Goal: Task Accomplishment & Management: Use online tool/utility

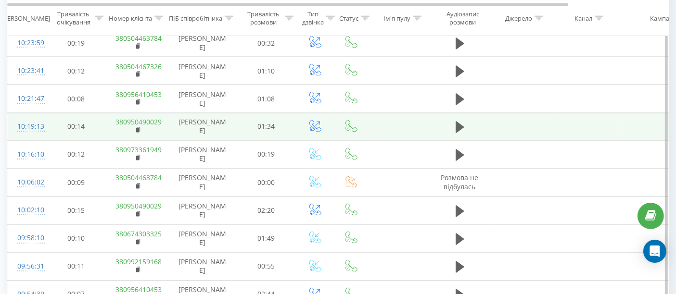
scroll to position [1656, 0]
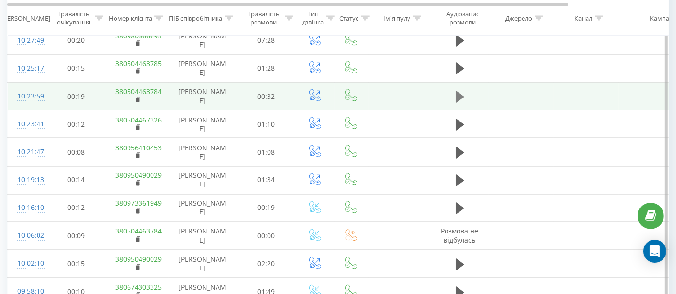
click at [456, 91] on icon at bounding box center [459, 97] width 9 height 12
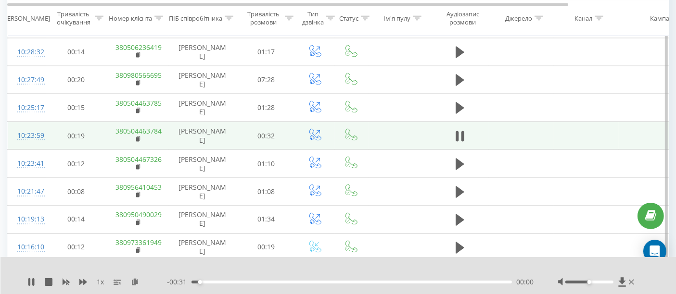
scroll to position [1603, 0]
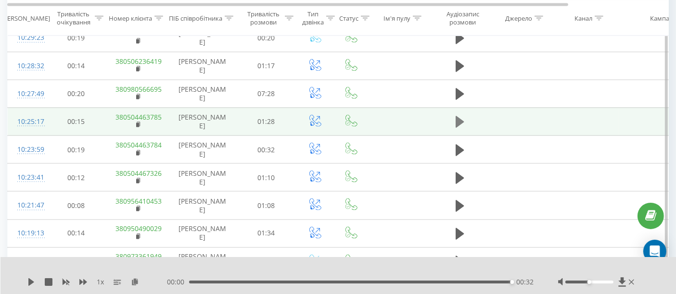
click at [459, 115] on icon at bounding box center [459, 121] width 9 height 13
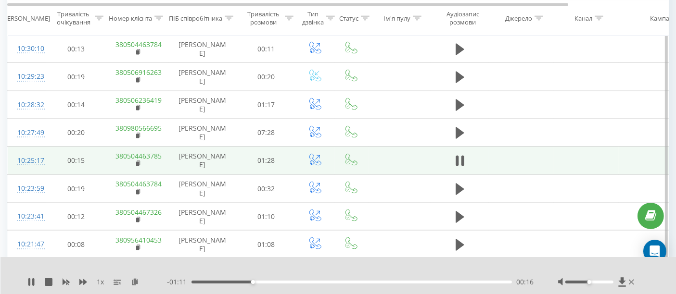
scroll to position [1550, 0]
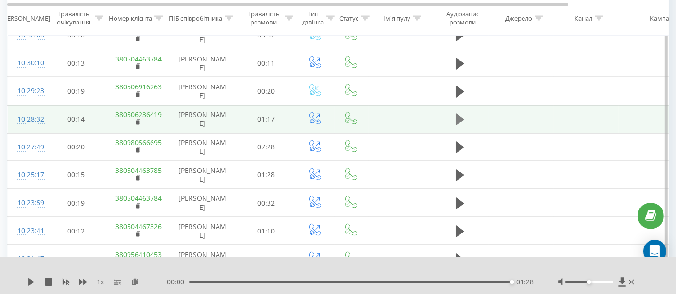
click at [457, 114] on icon at bounding box center [459, 120] width 9 height 12
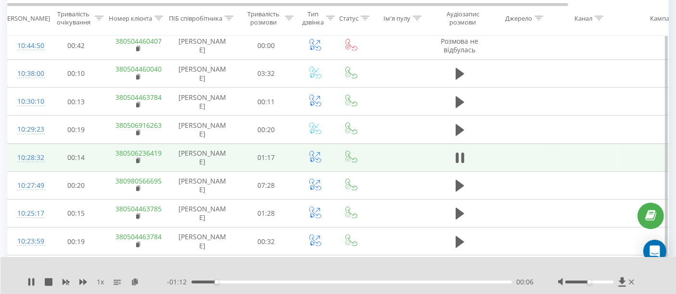
scroll to position [1496, 0]
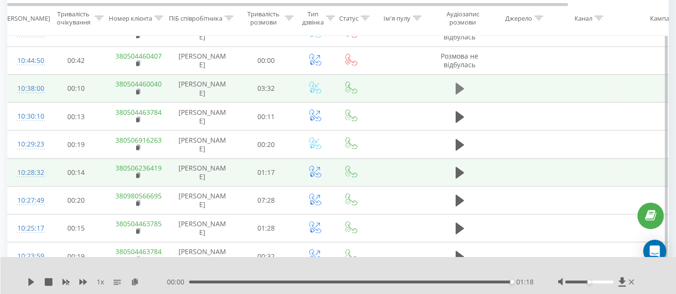
click at [459, 83] on icon at bounding box center [459, 89] width 9 height 12
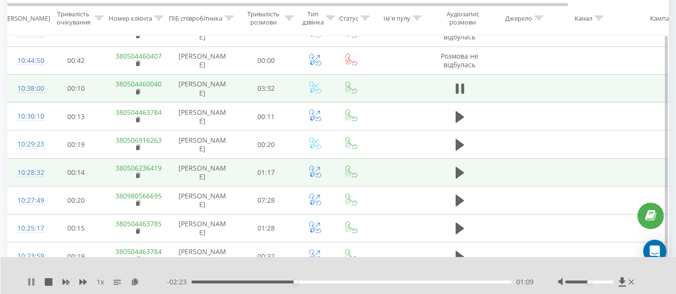
click at [28, 278] on icon at bounding box center [31, 282] width 8 height 8
click at [33, 280] on icon at bounding box center [31, 282] width 8 height 8
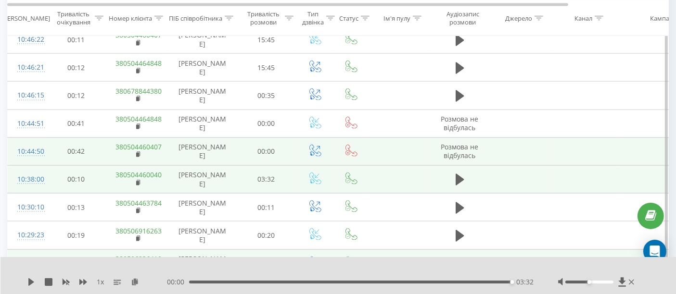
scroll to position [1389, 0]
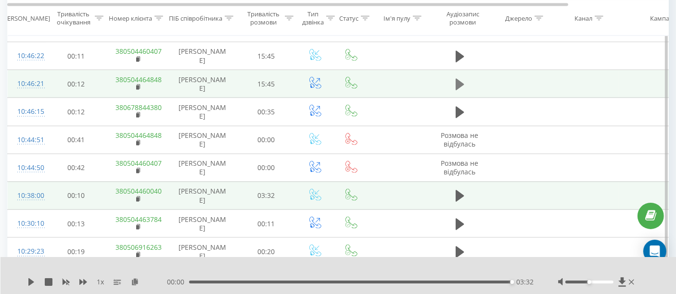
click at [462, 79] on icon at bounding box center [459, 85] width 9 height 12
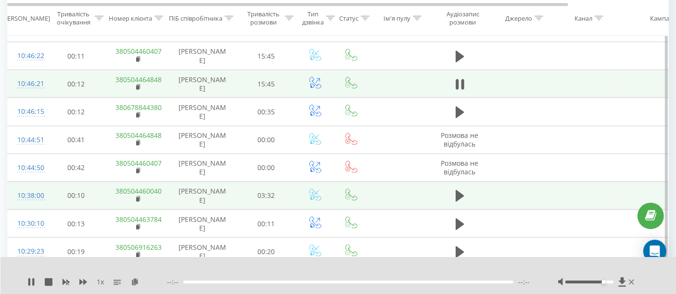
click at [606, 283] on div at bounding box center [589, 282] width 48 height 3
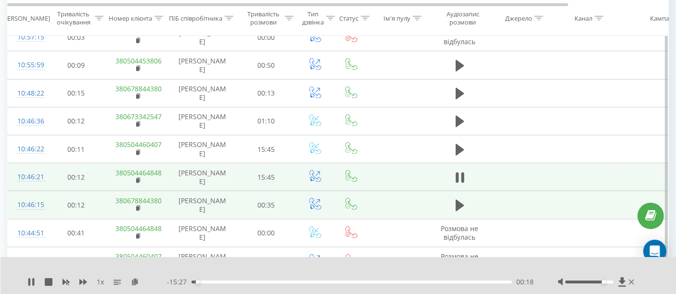
scroll to position [1282, 0]
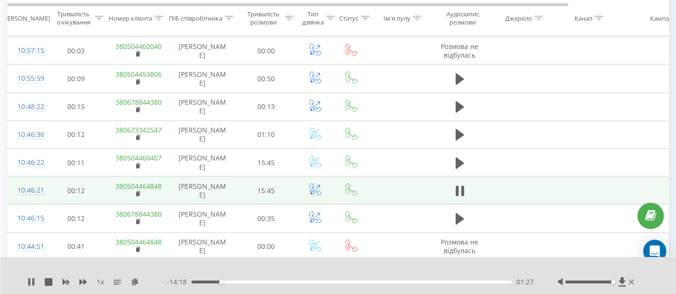
drag, startPoint x: 602, startPoint y: 282, endPoint x: 614, endPoint y: 285, distance: 12.8
click at [614, 285] on div at bounding box center [597, 283] width 78 height 10
click at [34, 281] on icon at bounding box center [33, 282] width 2 height 8
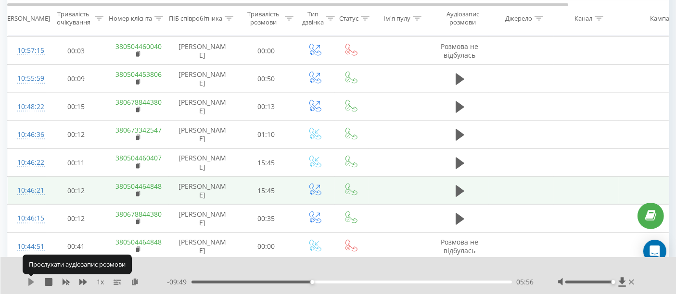
click at [30, 280] on icon at bounding box center [31, 282] width 6 height 8
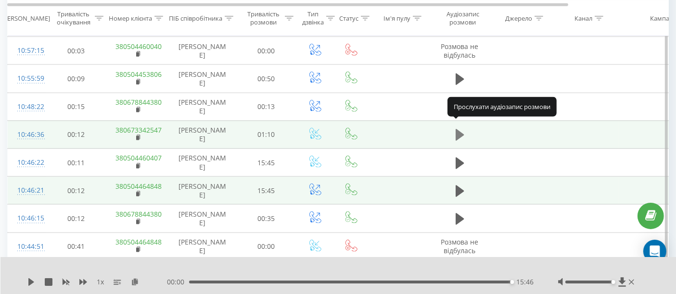
click at [460, 129] on icon at bounding box center [459, 135] width 9 height 12
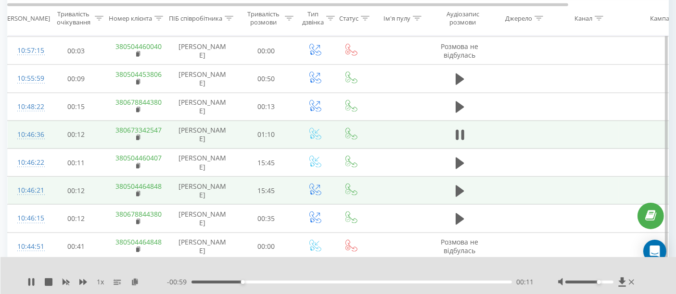
click at [597, 284] on div at bounding box center [589, 282] width 48 height 3
click at [592, 281] on div at bounding box center [589, 282] width 48 height 3
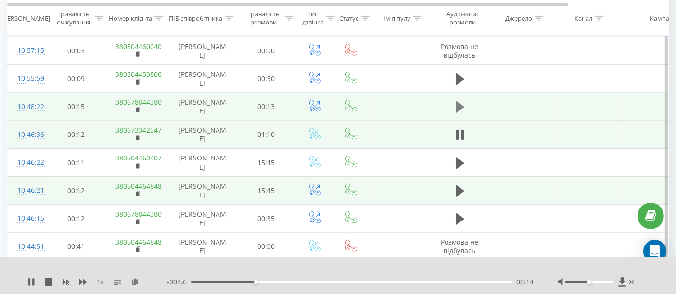
click at [457, 102] on icon at bounding box center [459, 107] width 9 height 12
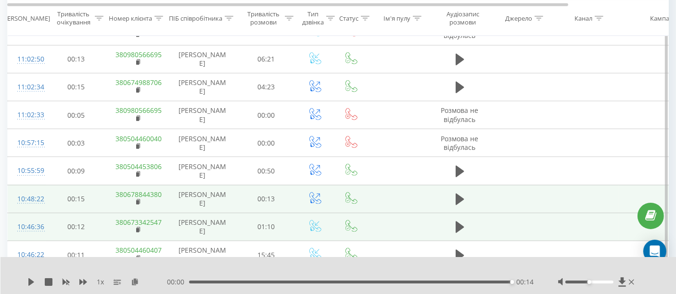
scroll to position [1175, 0]
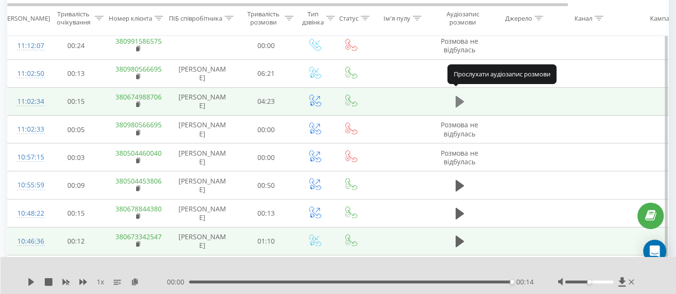
click at [459, 96] on icon at bounding box center [459, 102] width 9 height 12
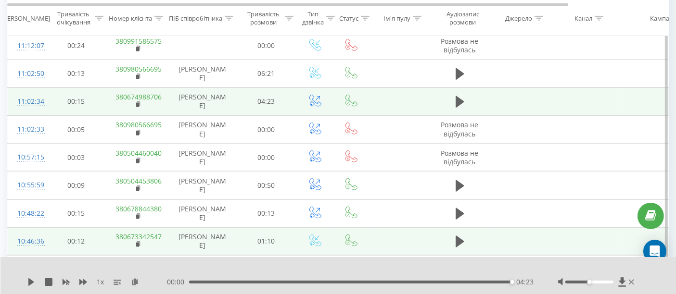
scroll to position [1122, 0]
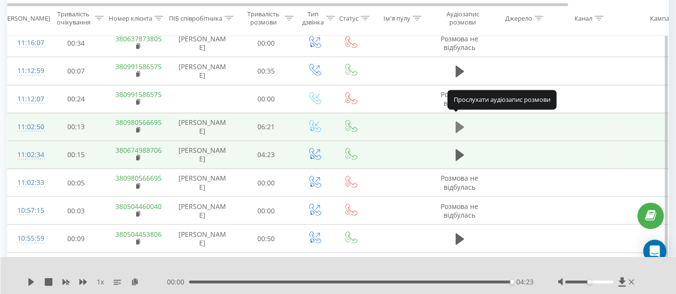
click at [458, 121] on icon at bounding box center [459, 127] width 9 height 13
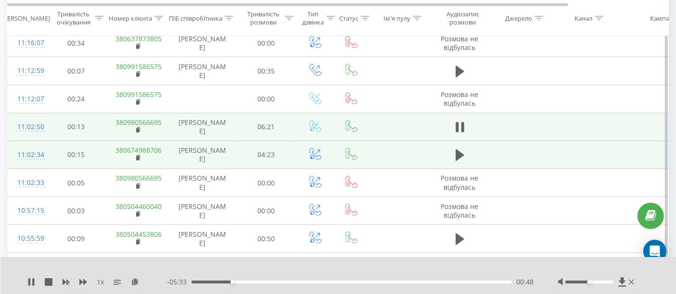
scroll to position [1069, 0]
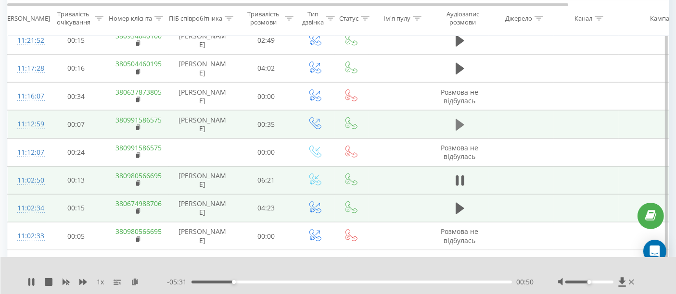
click at [459, 119] on icon at bounding box center [459, 125] width 9 height 12
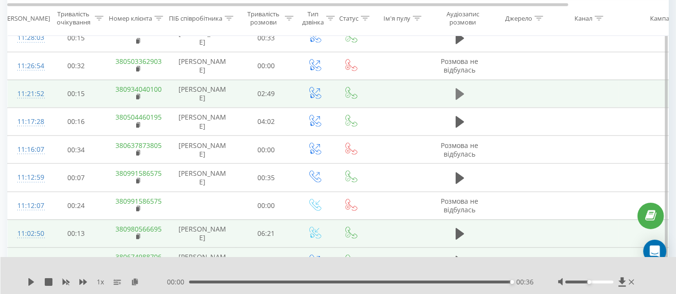
click at [459, 90] on icon at bounding box center [459, 94] width 9 height 12
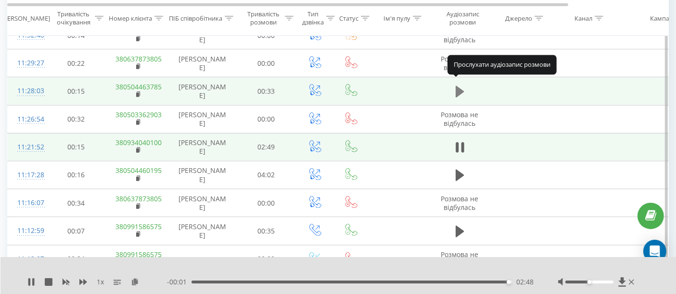
scroll to position [908, 0]
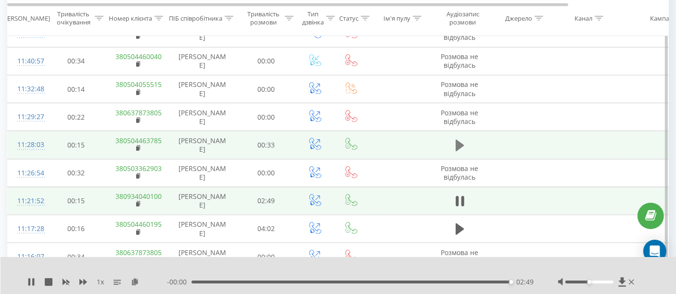
click at [459, 140] on icon at bounding box center [459, 146] width 9 height 12
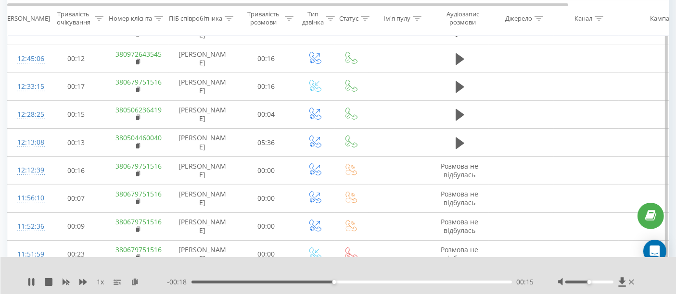
scroll to position [214, 0]
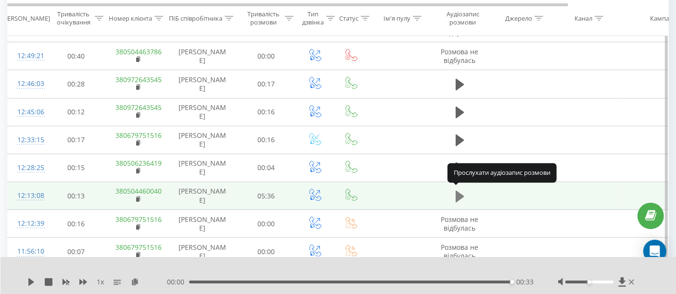
click at [459, 195] on icon at bounding box center [459, 196] width 9 height 12
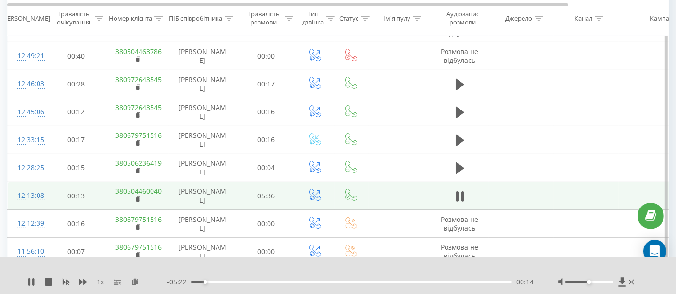
click at [573, 282] on div at bounding box center [589, 282] width 48 height 3
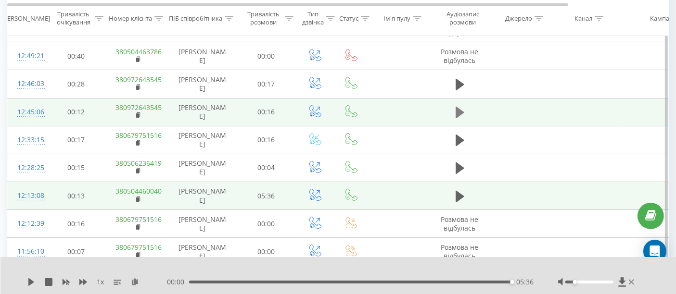
click at [460, 106] on icon at bounding box center [459, 112] width 9 height 13
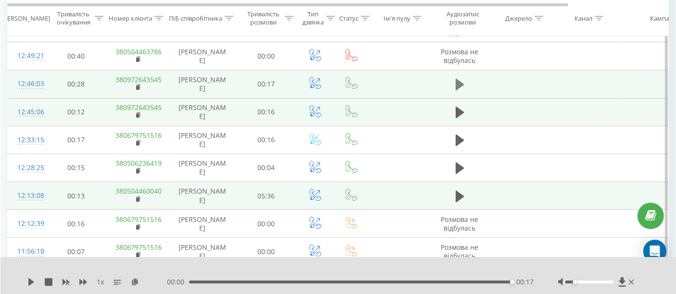
click at [456, 82] on icon at bounding box center [459, 85] width 9 height 12
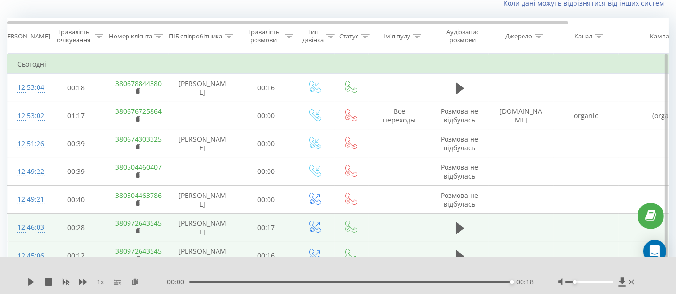
scroll to position [53, 0]
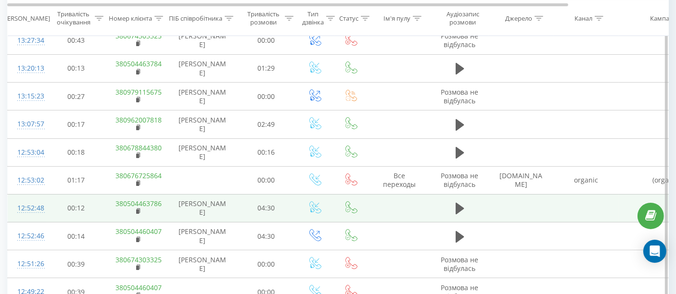
scroll to position [160, 0]
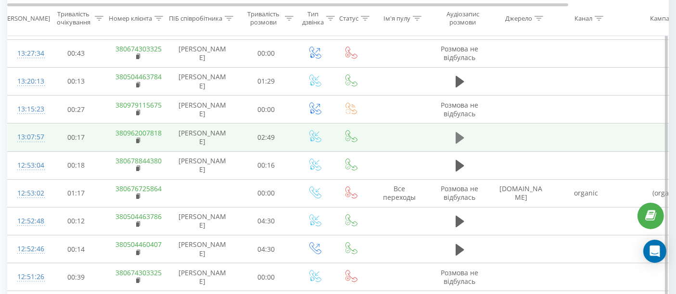
click at [460, 137] on icon at bounding box center [459, 138] width 9 height 12
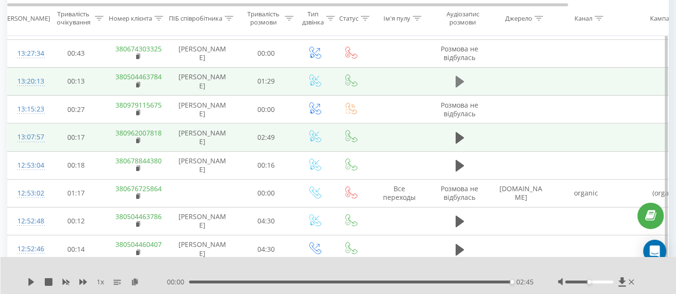
click at [459, 85] on icon at bounding box center [459, 81] width 9 height 13
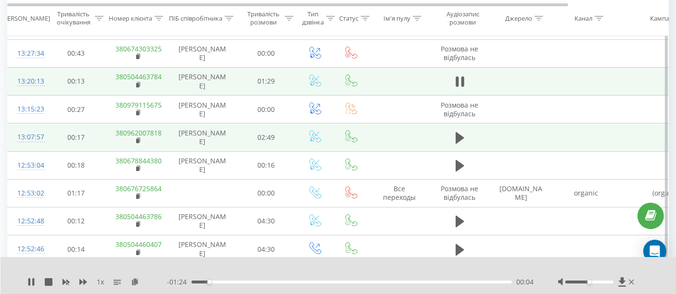
click at [573, 282] on div at bounding box center [589, 282] width 48 height 3
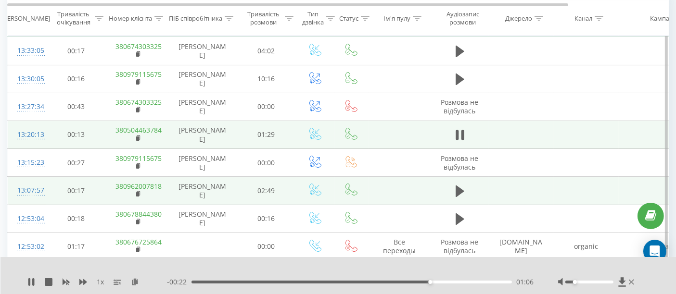
scroll to position [53, 0]
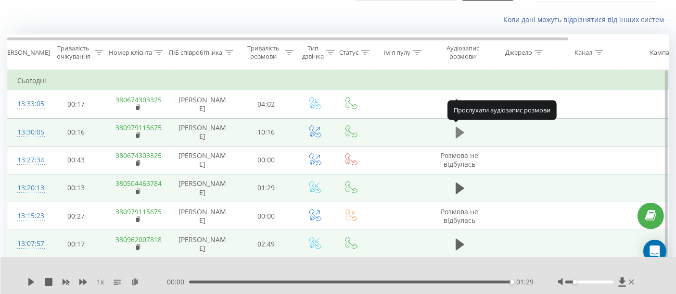
click at [458, 126] on icon at bounding box center [459, 132] width 9 height 13
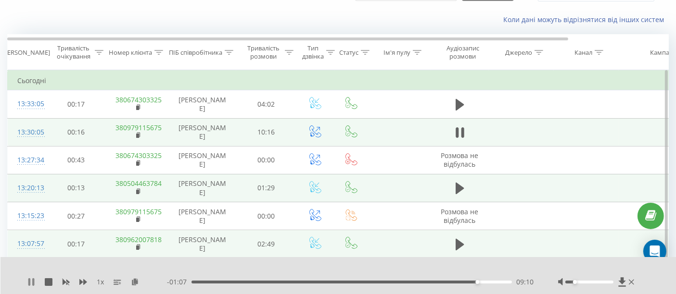
click at [29, 282] on icon at bounding box center [29, 282] width 2 height 8
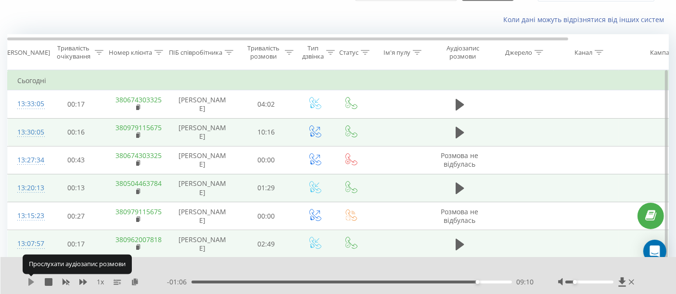
click at [30, 282] on icon at bounding box center [31, 282] width 6 height 8
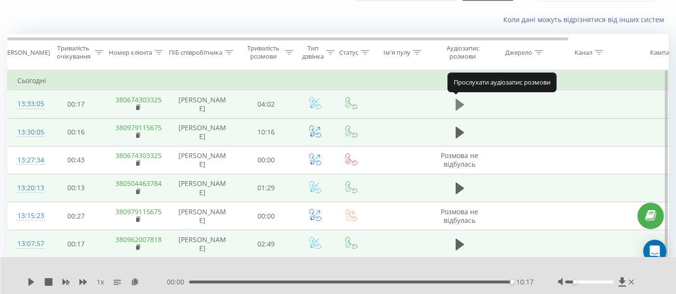
click at [458, 103] on icon at bounding box center [459, 105] width 9 height 12
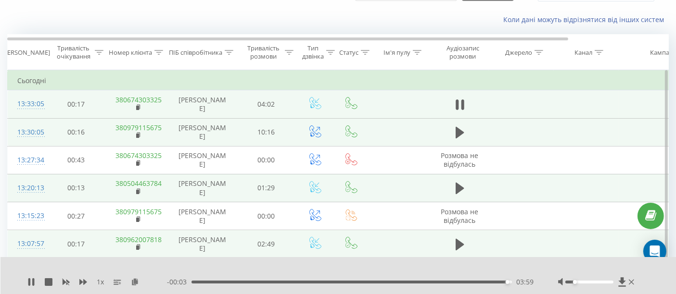
click at [27, 286] on div "1 x" at bounding box center [96, 283] width 139 height 10
click at [31, 281] on icon at bounding box center [31, 282] width 8 height 8
